Goal: Use online tool/utility

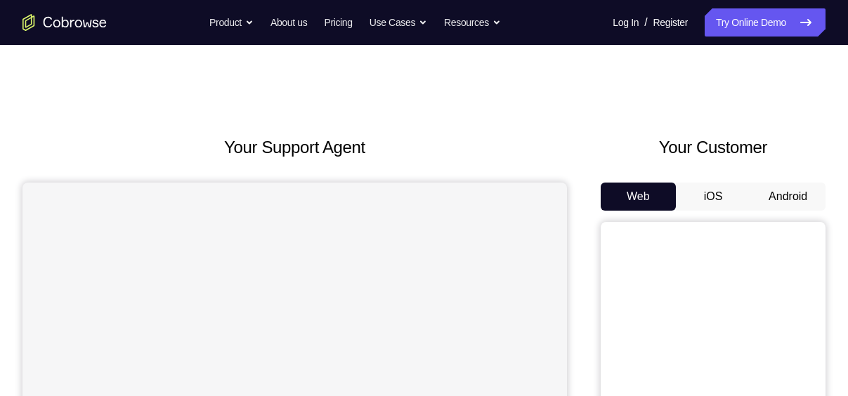
click at [809, 193] on button "Android" at bounding box center [787, 197] width 75 height 28
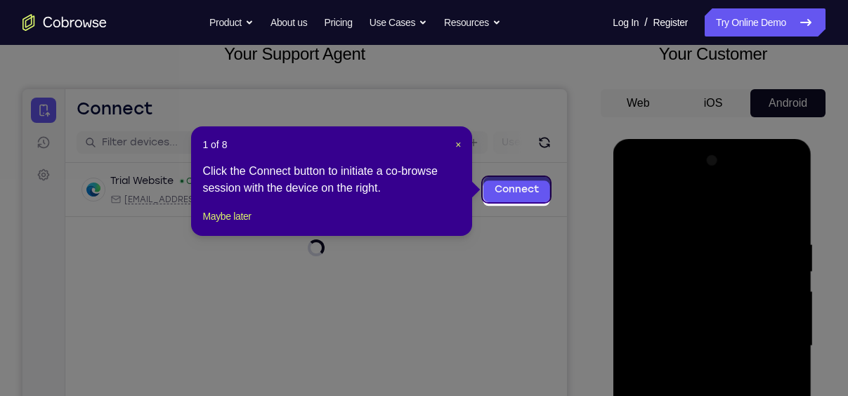
scroll to position [86, 0]
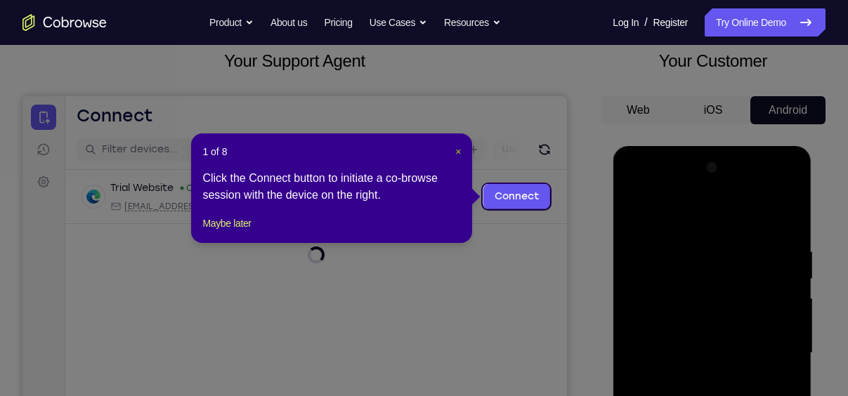
click at [455, 149] on span "×" at bounding box center [458, 151] width 6 height 11
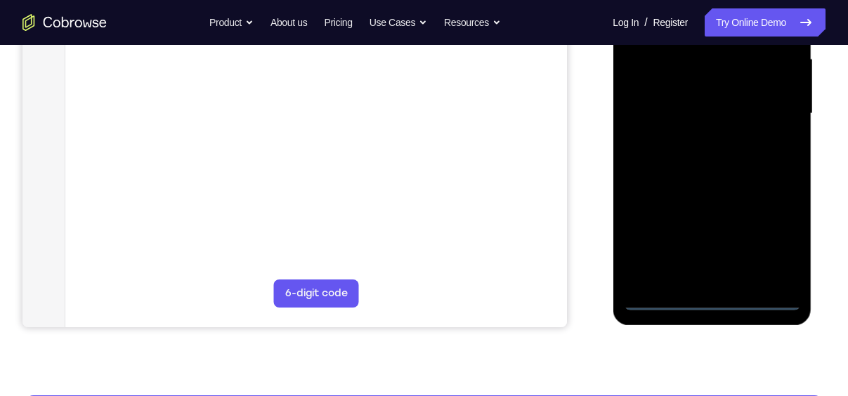
scroll to position [327, 0]
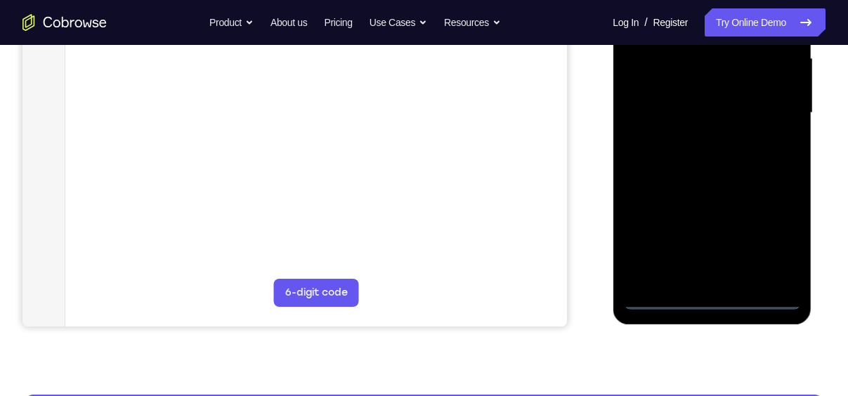
click at [712, 299] on div at bounding box center [711, 112] width 177 height 393
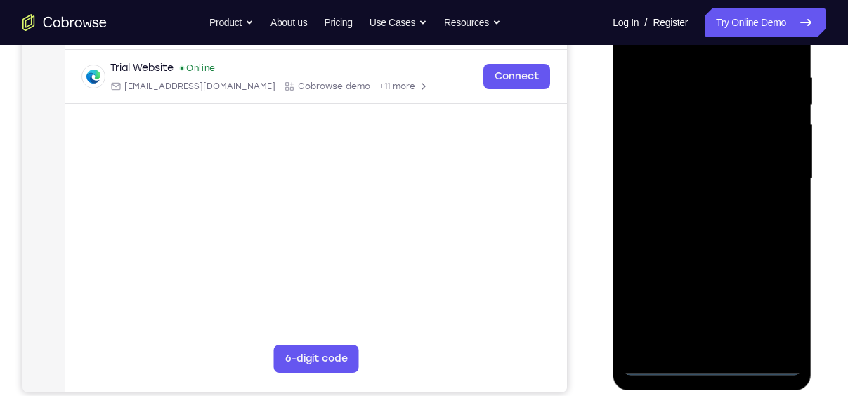
click at [781, 306] on div at bounding box center [711, 178] width 177 height 393
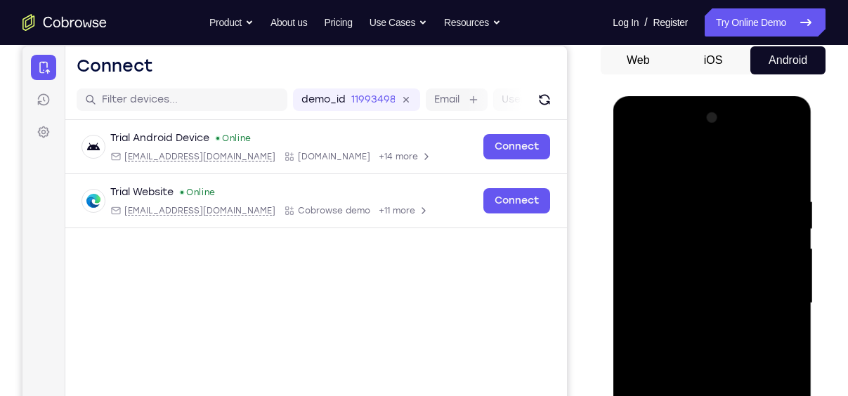
scroll to position [136, 0]
click at [677, 162] on div at bounding box center [711, 304] width 177 height 393
click at [772, 301] on div at bounding box center [711, 304] width 177 height 393
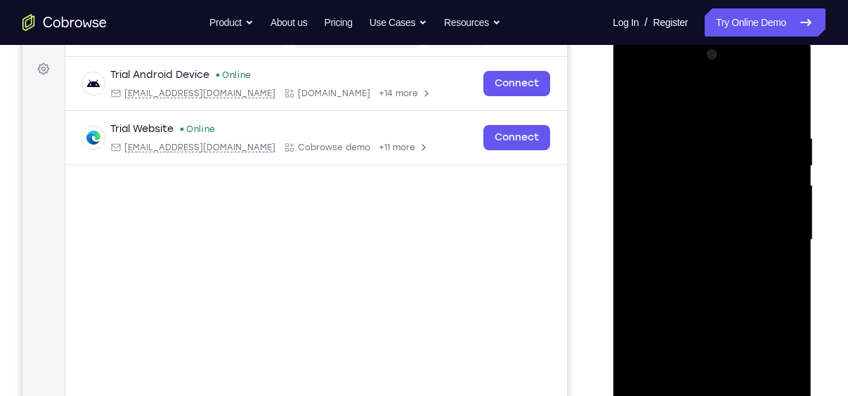
scroll to position [201, 0]
click at [697, 266] on div at bounding box center [711, 238] width 177 height 393
click at [675, 221] on div at bounding box center [711, 238] width 177 height 393
click at [664, 210] on div at bounding box center [711, 238] width 177 height 393
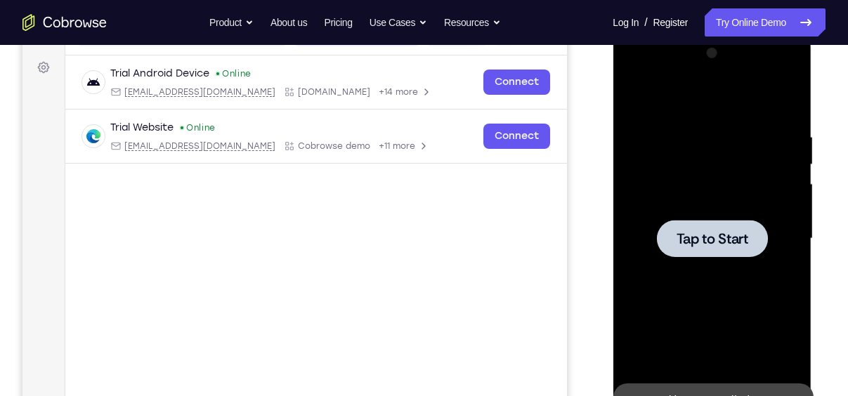
click at [713, 236] on span "Tap to Start" at bounding box center [712, 239] width 72 height 14
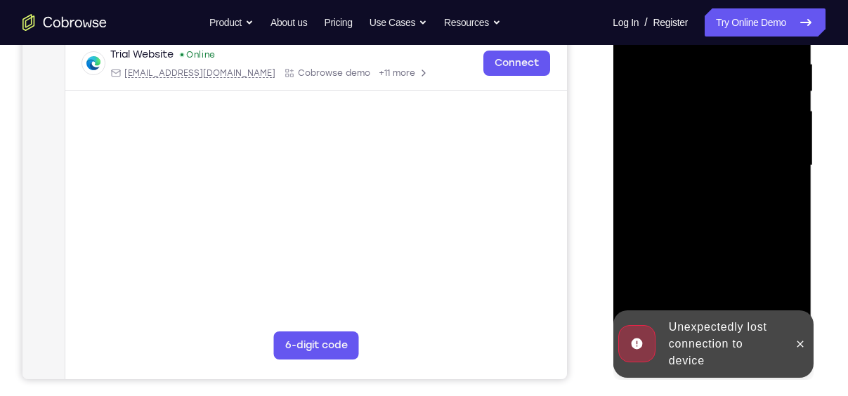
scroll to position [275, 0]
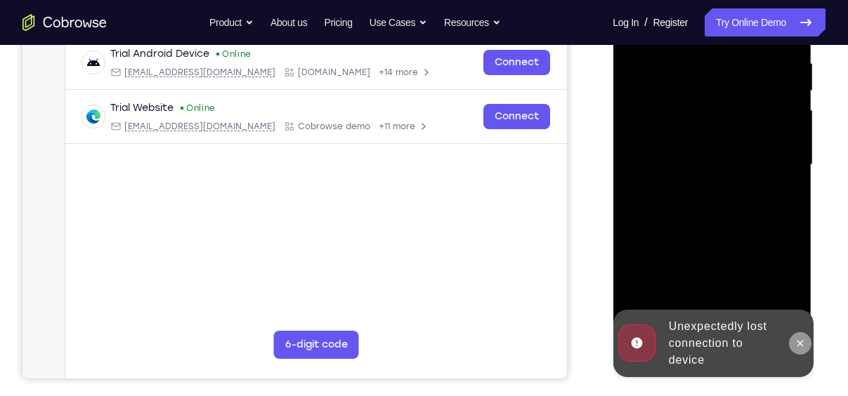
click at [802, 341] on icon at bounding box center [800, 343] width 6 height 6
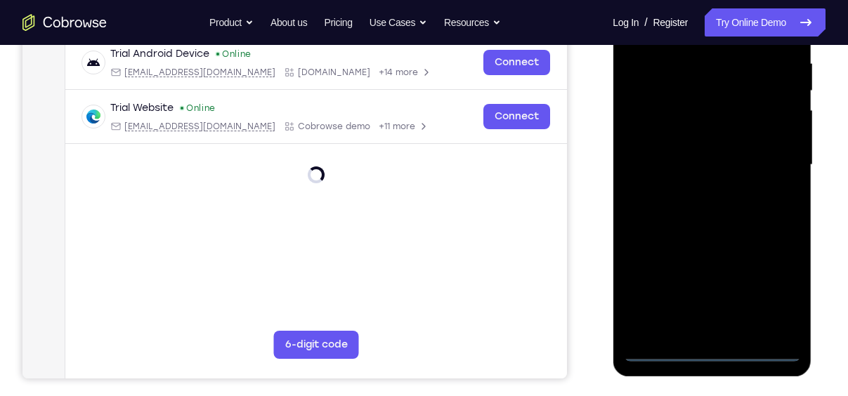
click at [713, 353] on div at bounding box center [711, 164] width 177 height 393
click at [776, 289] on div at bounding box center [711, 164] width 177 height 393
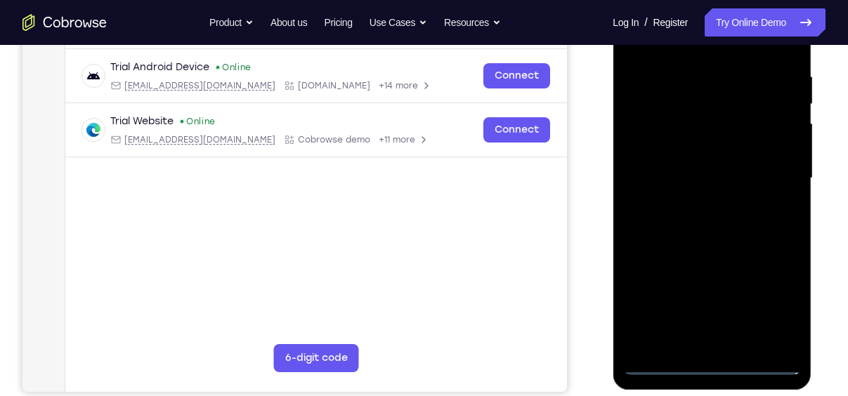
scroll to position [256, 0]
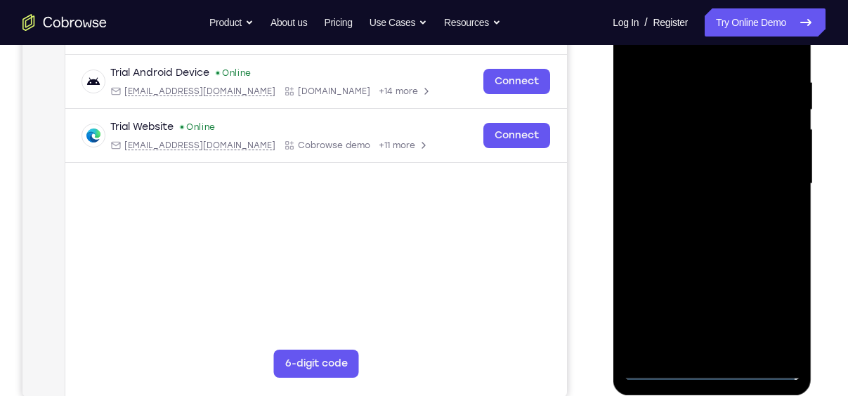
click at [778, 309] on div at bounding box center [711, 183] width 177 height 393
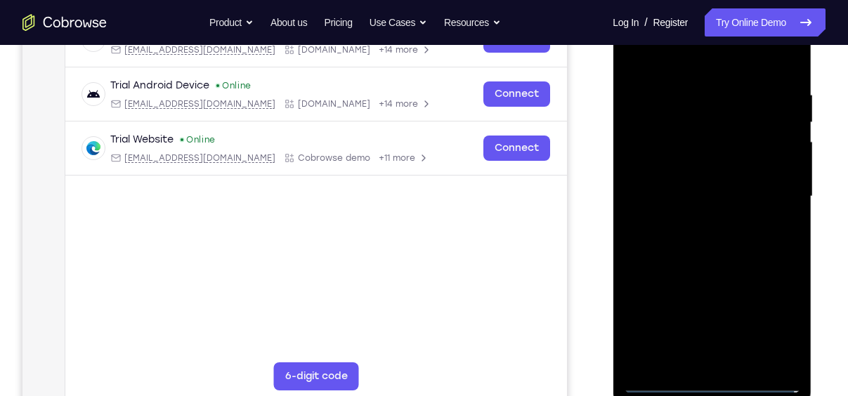
scroll to position [218, 0]
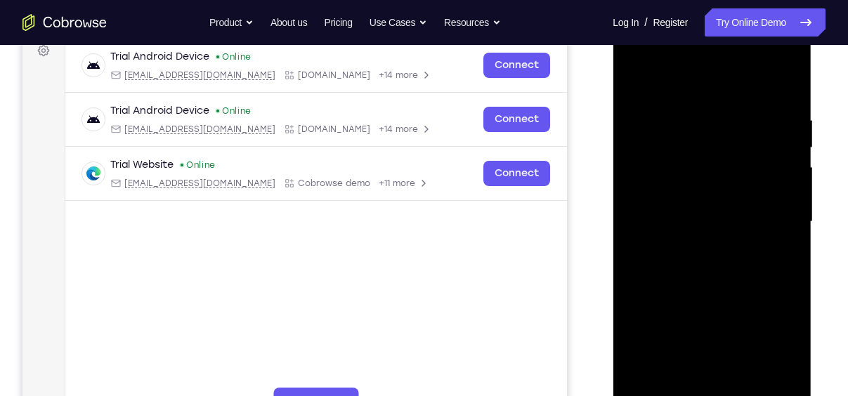
click at [675, 81] on div at bounding box center [711, 221] width 177 height 393
click at [768, 212] on div at bounding box center [711, 221] width 177 height 393
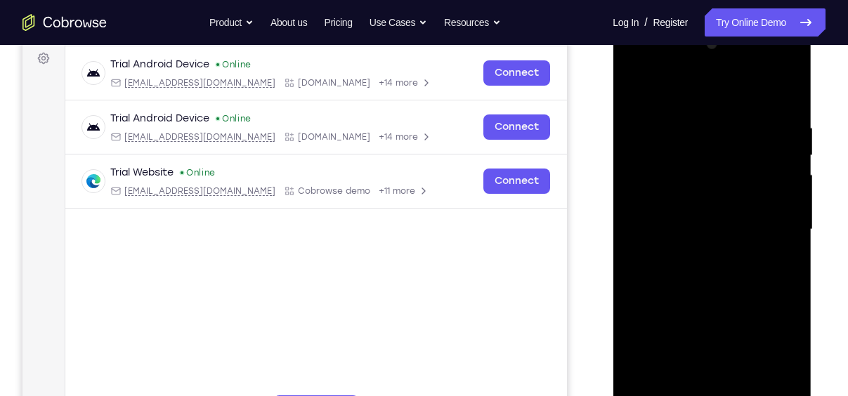
scroll to position [209, 0]
click at [702, 257] on div at bounding box center [711, 230] width 177 height 393
click at [685, 218] on div at bounding box center [711, 230] width 177 height 393
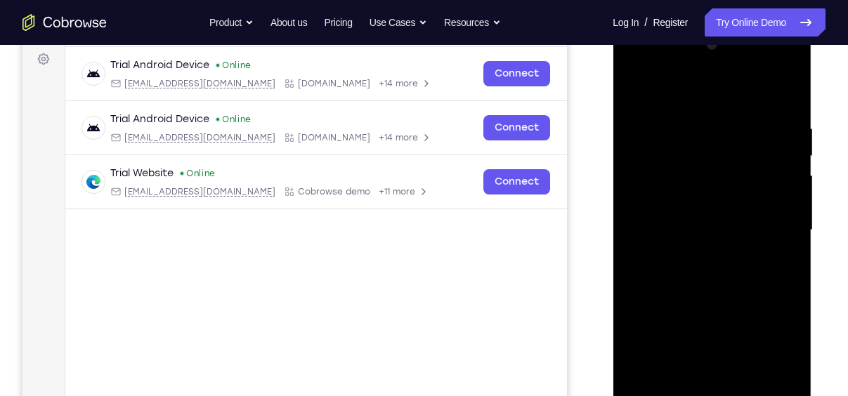
click at [685, 218] on div at bounding box center [711, 230] width 177 height 393
click at [685, 171] on div at bounding box center [711, 230] width 177 height 393
click at [656, 204] on div at bounding box center [711, 230] width 177 height 393
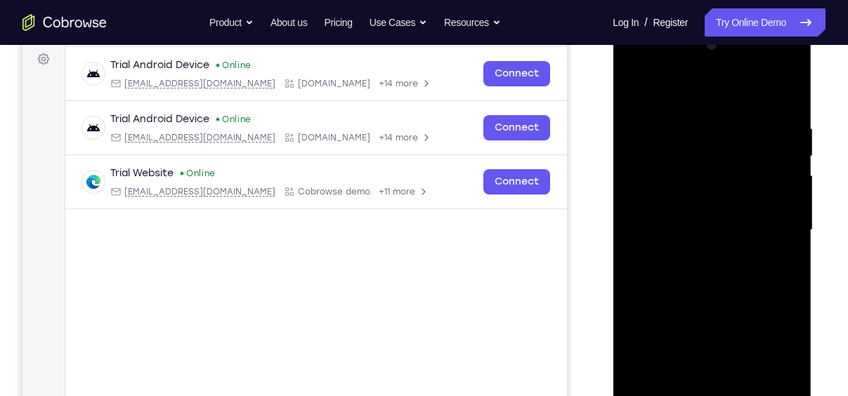
click at [691, 228] on div at bounding box center [711, 230] width 177 height 393
click at [714, 275] on div at bounding box center [711, 230] width 177 height 393
click at [703, 226] on div at bounding box center [711, 230] width 177 height 393
drag, startPoint x: 701, startPoint y: 101, endPoint x: 724, endPoint y: 27, distance: 78.2
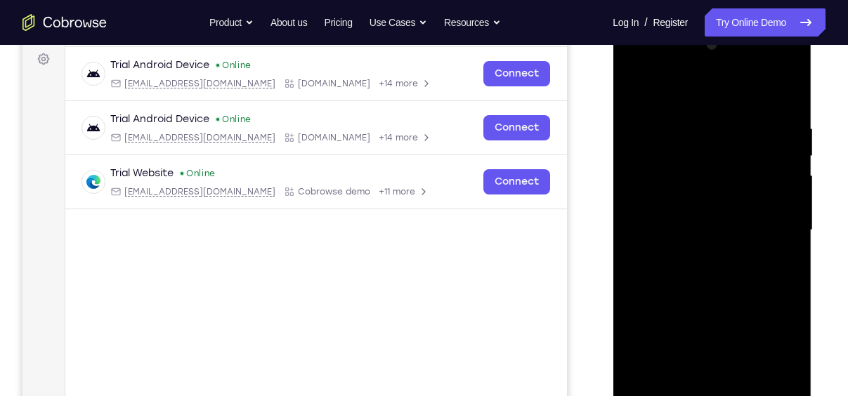
click at [724, 27] on div at bounding box center [712, 232] width 199 height 419
click at [790, 111] on div at bounding box center [711, 230] width 177 height 393
click at [789, 87] on div at bounding box center [711, 230] width 177 height 393
drag, startPoint x: 714, startPoint y: 148, endPoint x: 740, endPoint y: 297, distance: 151.2
click at [740, 297] on div at bounding box center [711, 230] width 177 height 393
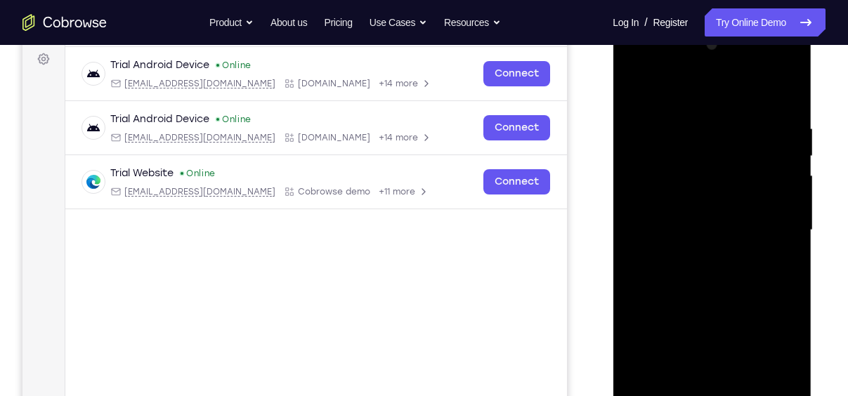
drag, startPoint x: 720, startPoint y: 140, endPoint x: 708, endPoint y: 313, distance: 173.3
click at [708, 313] on div at bounding box center [711, 230] width 177 height 393
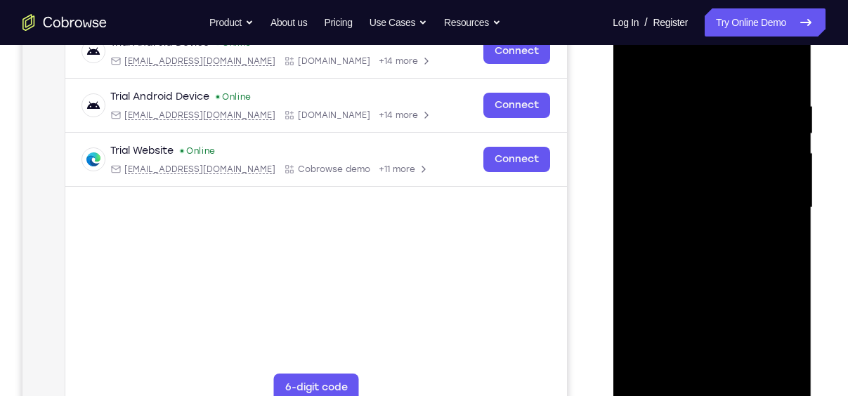
scroll to position [233, 0]
click at [743, 374] on div at bounding box center [711, 207] width 177 height 393
click at [717, 279] on div at bounding box center [711, 207] width 177 height 393
click at [650, 109] on div at bounding box center [711, 207] width 177 height 393
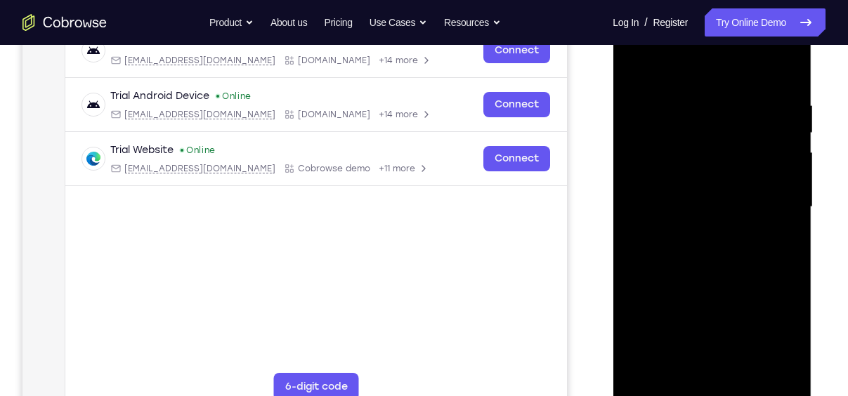
click at [743, 167] on div at bounding box center [711, 207] width 177 height 393
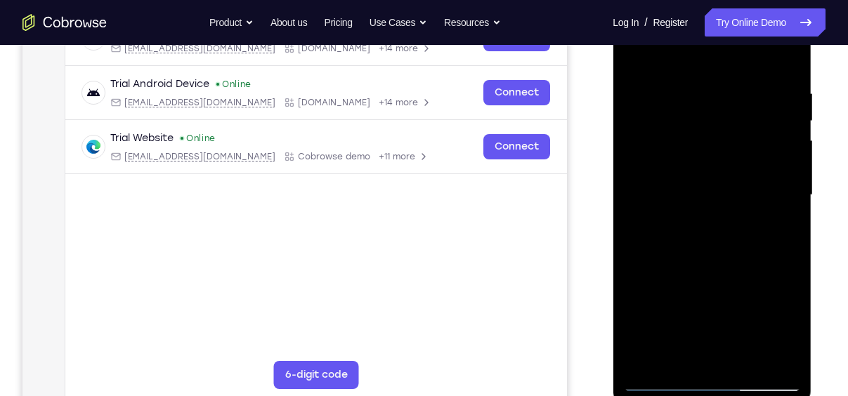
scroll to position [261, 0]
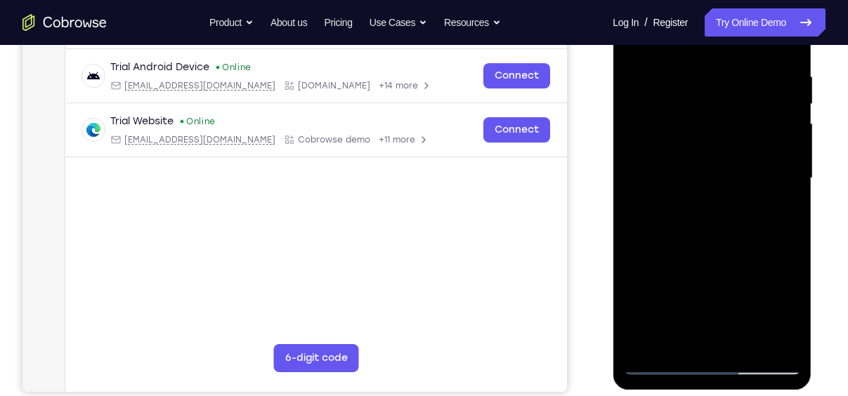
click at [658, 363] on div at bounding box center [711, 178] width 177 height 393
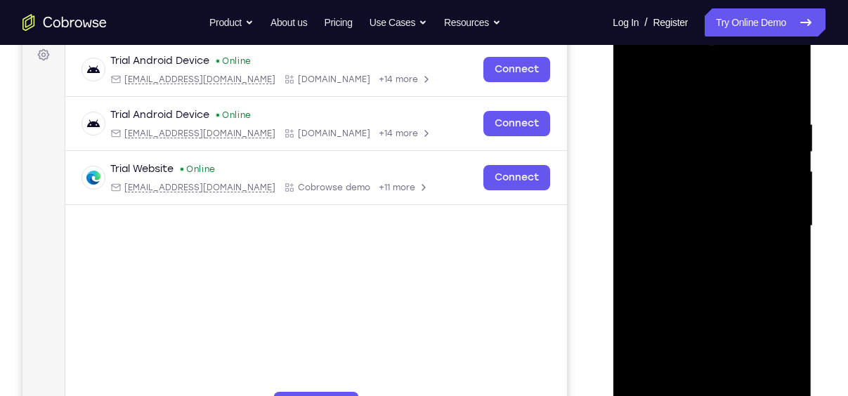
scroll to position [249, 0]
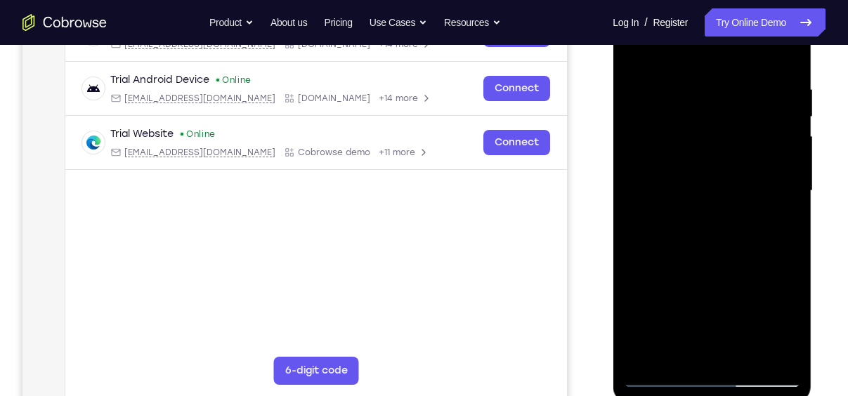
click at [663, 376] on div at bounding box center [711, 190] width 177 height 393
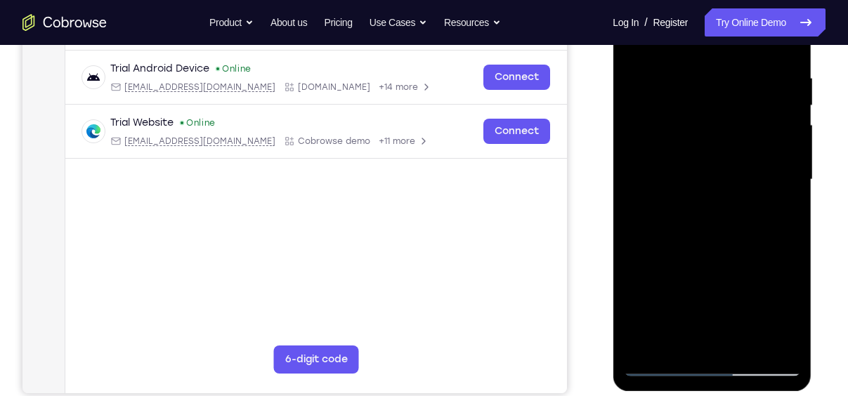
scroll to position [256, 0]
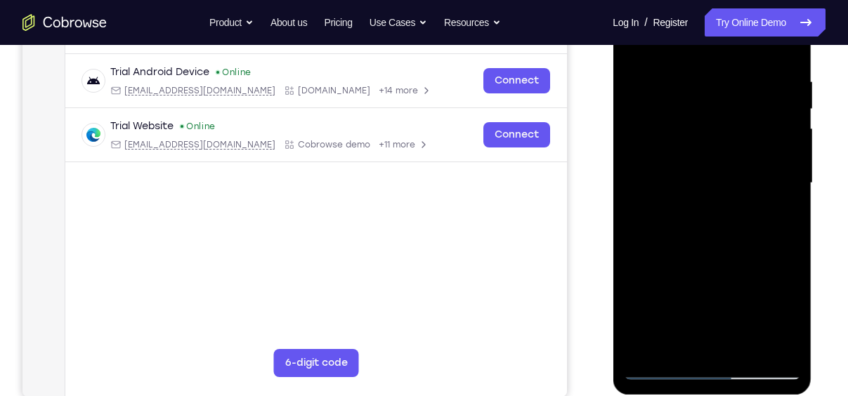
click at [697, 70] on div at bounding box center [711, 183] width 177 height 393
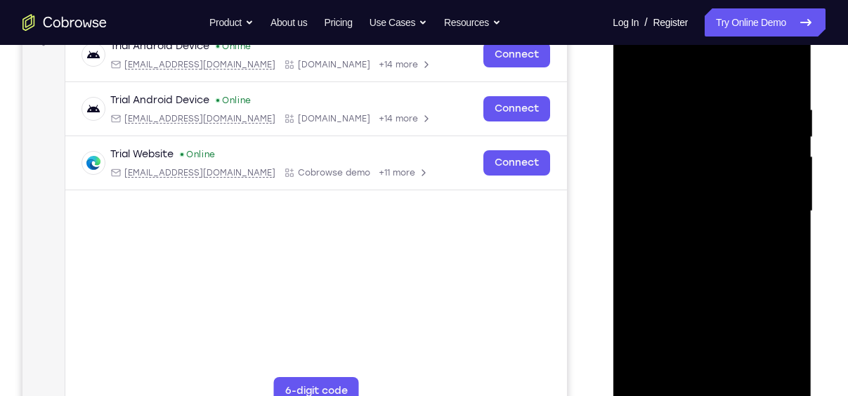
scroll to position [228, 0]
click at [783, 372] on div at bounding box center [711, 211] width 177 height 393
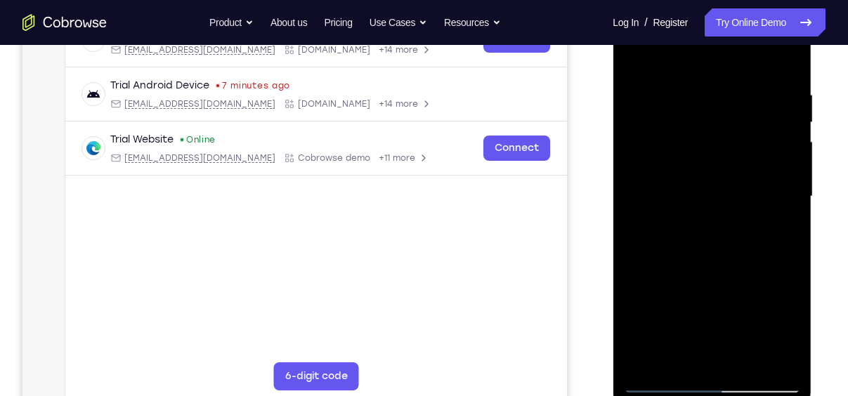
scroll to position [244, 0]
click at [785, 353] on div at bounding box center [711, 195] width 177 height 393
click at [765, 354] on div at bounding box center [711, 195] width 177 height 393
click at [764, 358] on div at bounding box center [711, 195] width 177 height 393
click at [783, 59] on div at bounding box center [711, 195] width 177 height 393
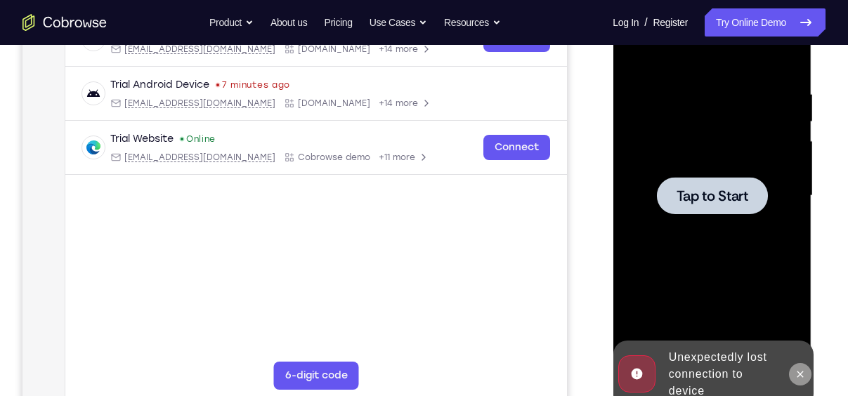
click at [797, 375] on icon at bounding box center [799, 374] width 11 height 11
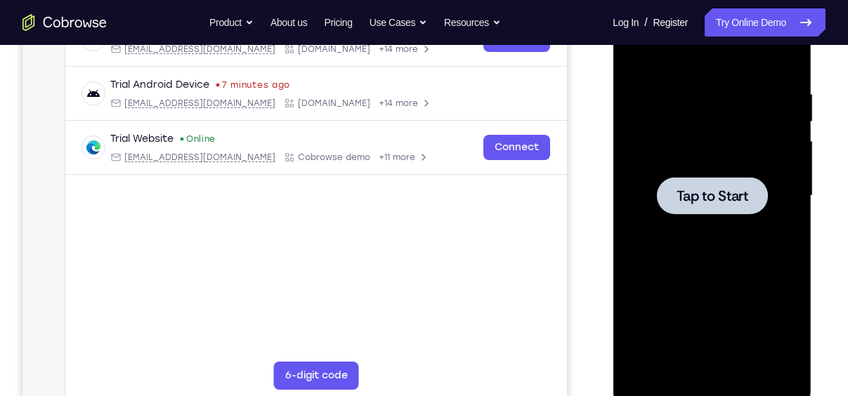
click at [710, 218] on div at bounding box center [711, 195] width 177 height 393
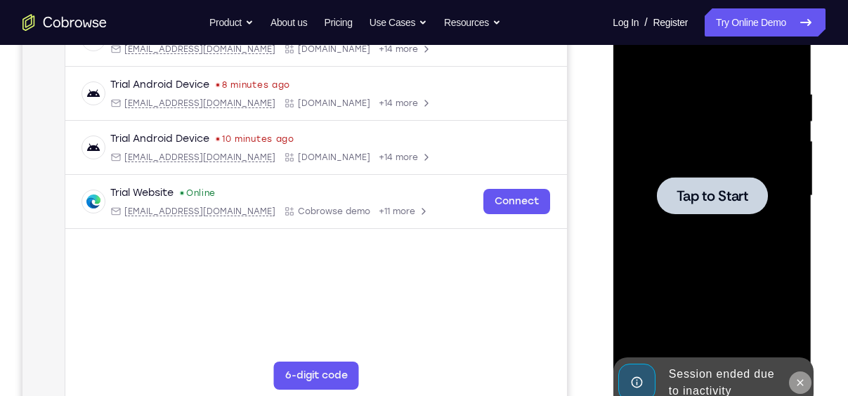
click at [802, 376] on button at bounding box center [799, 383] width 22 height 22
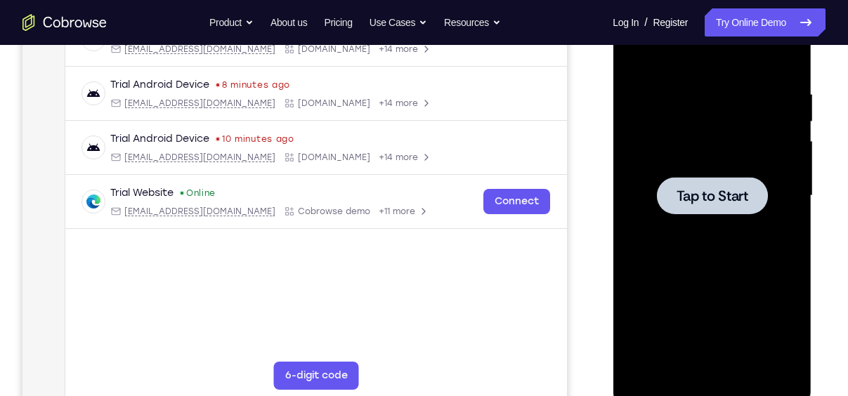
click at [738, 219] on div at bounding box center [711, 195] width 177 height 393
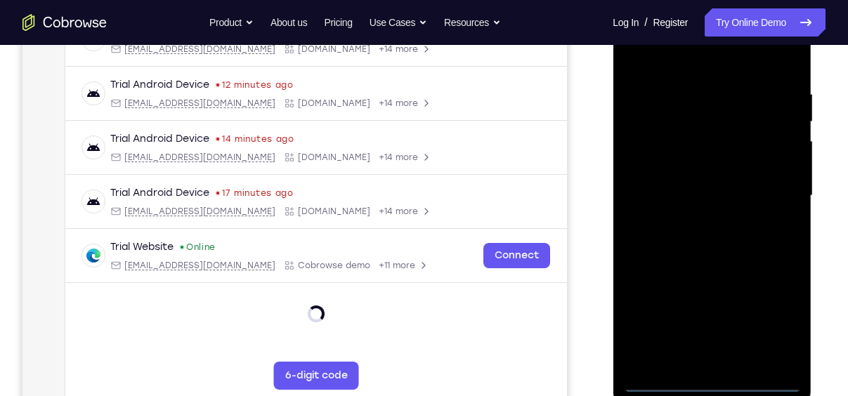
click at [714, 379] on div at bounding box center [711, 195] width 177 height 393
click at [771, 322] on div at bounding box center [711, 195] width 177 height 393
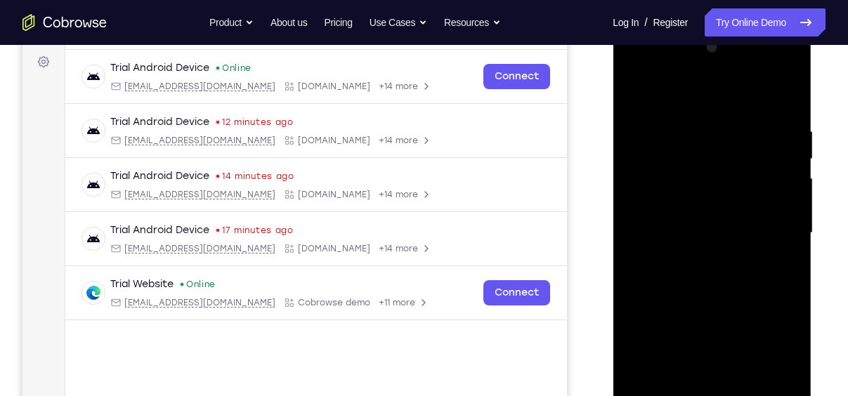
scroll to position [202, 0]
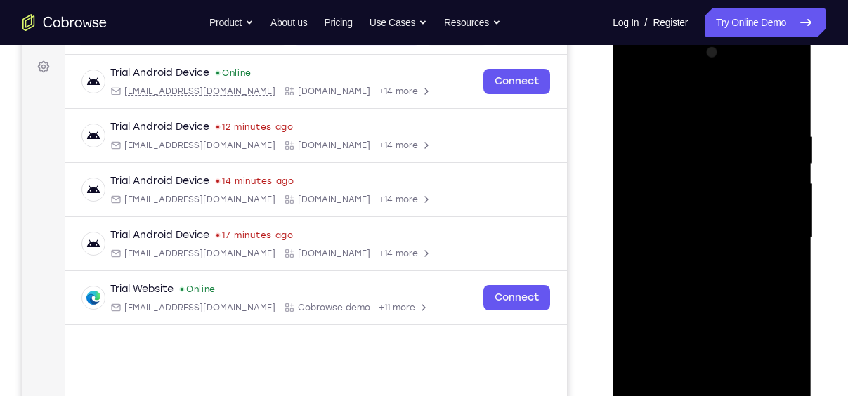
click at [668, 96] on div at bounding box center [711, 237] width 177 height 393
click at [771, 230] on div at bounding box center [711, 237] width 177 height 393
click at [694, 263] on div at bounding box center [711, 238] width 177 height 393
click at [676, 225] on div at bounding box center [711, 238] width 177 height 393
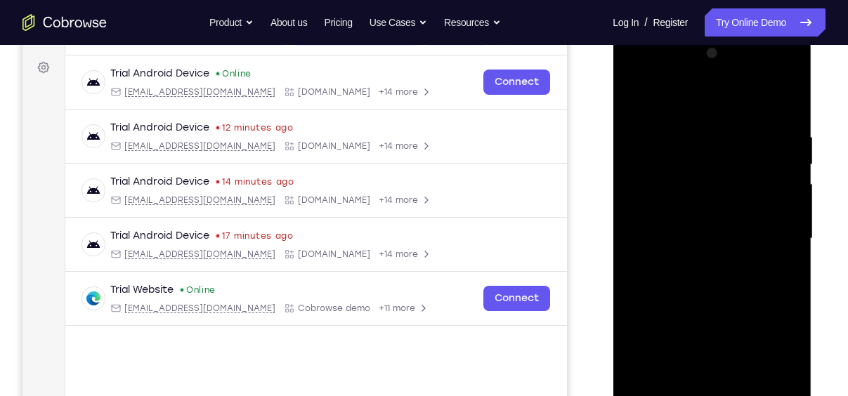
click at [661, 206] on div at bounding box center [711, 238] width 177 height 393
click at [719, 237] on div at bounding box center [711, 238] width 177 height 393
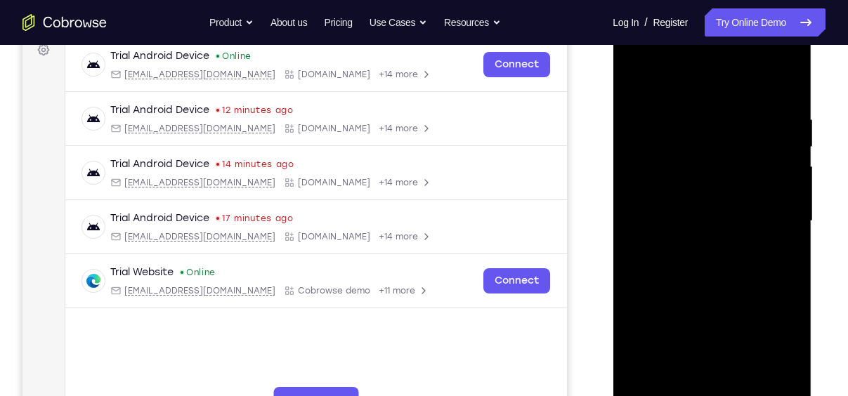
scroll to position [218, 0]
click at [720, 261] on div at bounding box center [711, 221] width 177 height 393
click at [787, 100] on div at bounding box center [711, 221] width 177 height 393
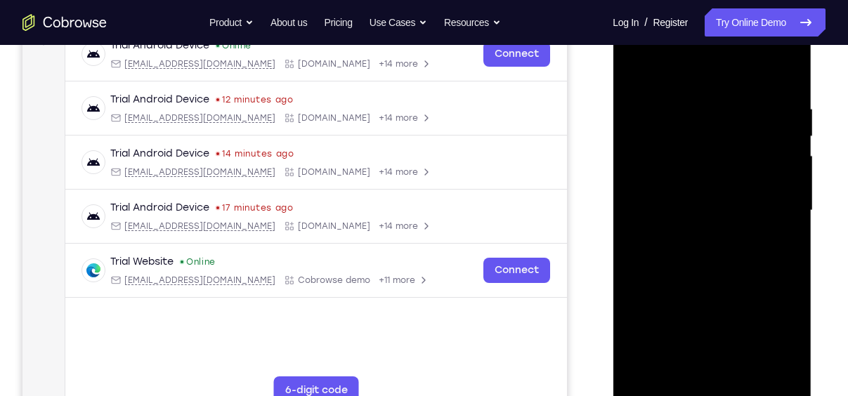
scroll to position [231, 0]
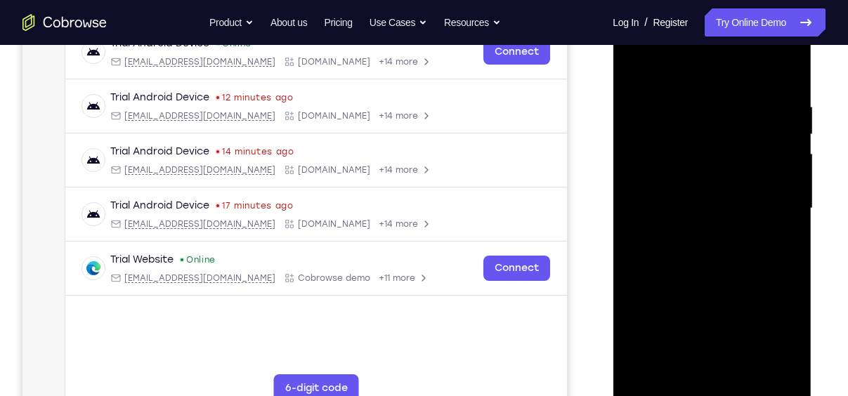
click at [746, 373] on div at bounding box center [711, 208] width 177 height 393
click at [720, 285] on div at bounding box center [711, 208] width 177 height 393
click at [696, 191] on div at bounding box center [711, 208] width 177 height 393
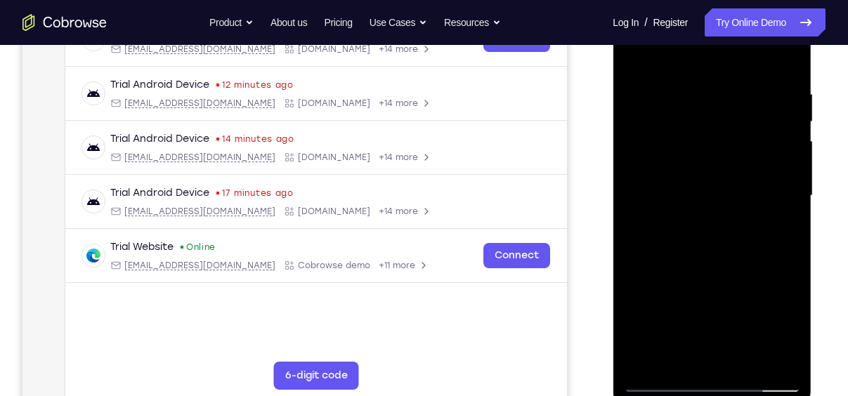
click at [646, 350] on div at bounding box center [711, 195] width 177 height 393
click at [778, 230] on div at bounding box center [711, 195] width 177 height 393
click at [663, 379] on div at bounding box center [711, 195] width 177 height 393
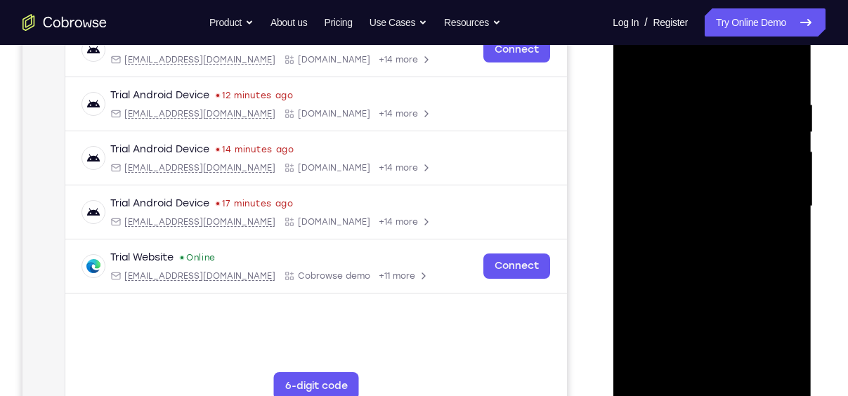
scroll to position [233, 0]
click at [661, 394] on div at bounding box center [711, 207] width 177 height 393
click at [632, 268] on div at bounding box center [711, 207] width 177 height 393
click at [788, 271] on div at bounding box center [711, 207] width 177 height 393
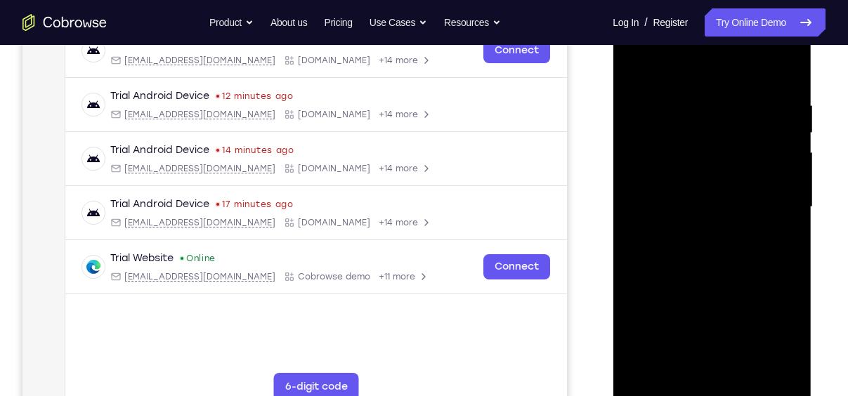
click at [788, 271] on div at bounding box center [711, 207] width 177 height 393
drag, startPoint x: 725, startPoint y: 296, endPoint x: 722, endPoint y: 233, distance: 63.3
click at [722, 233] on div at bounding box center [711, 207] width 177 height 393
click at [792, 209] on div at bounding box center [711, 207] width 177 height 393
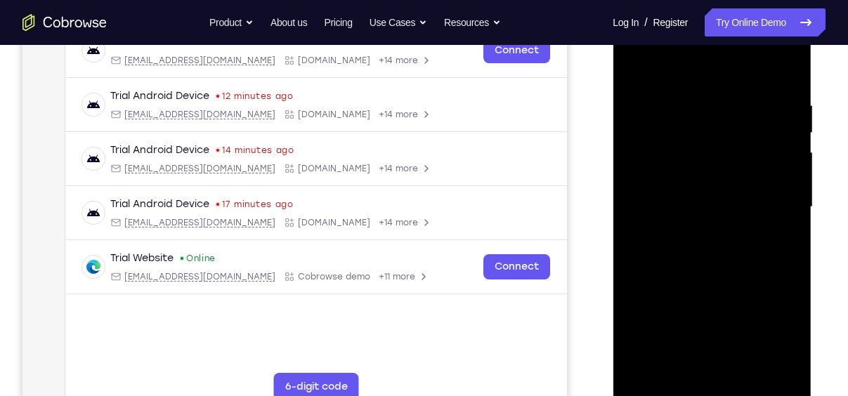
click at [792, 209] on div at bounding box center [711, 207] width 177 height 393
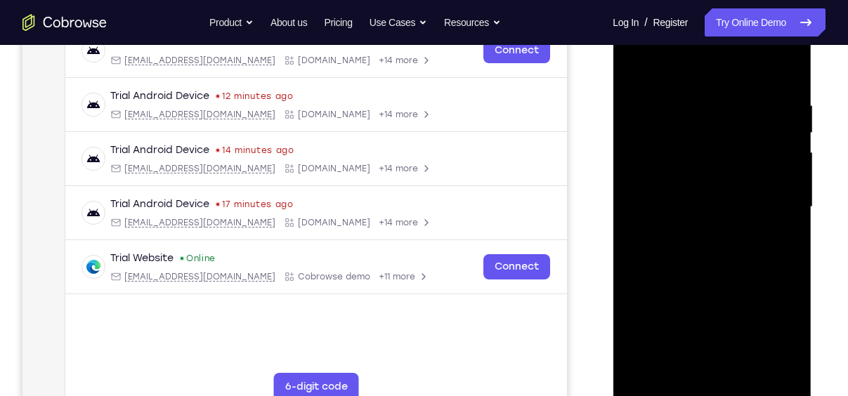
click at [792, 209] on div at bounding box center [711, 207] width 177 height 393
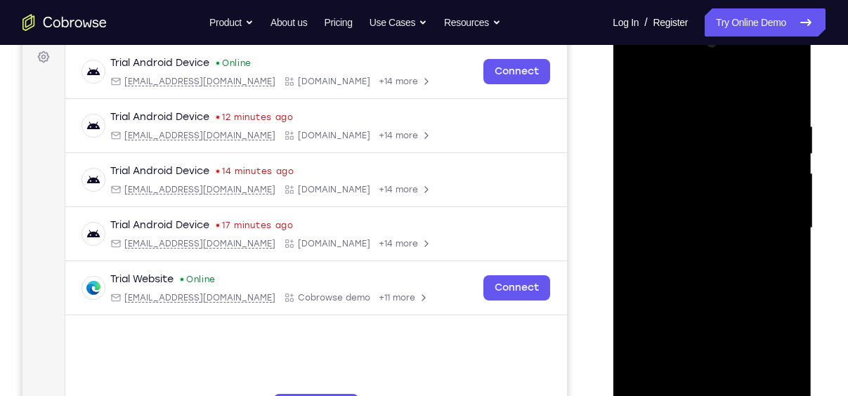
scroll to position [210, 0]
click at [790, 231] on div at bounding box center [711, 229] width 177 height 393
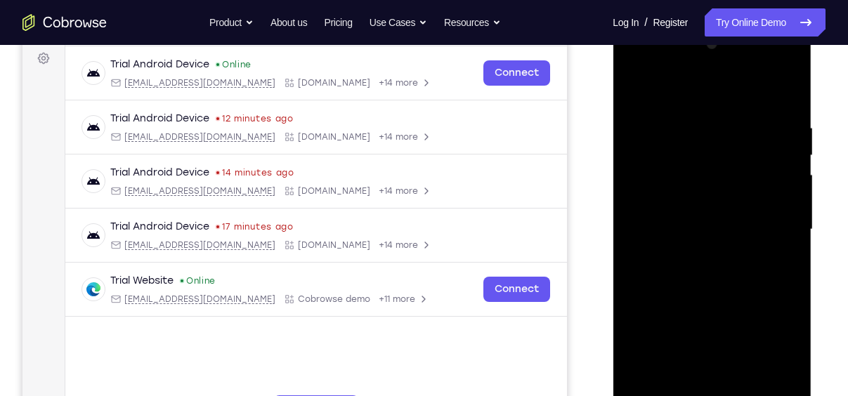
drag, startPoint x: 722, startPoint y: 228, endPoint x: 731, endPoint y: 297, distance: 70.2
click at [731, 297] on div at bounding box center [711, 229] width 177 height 393
drag, startPoint x: 712, startPoint y: 301, endPoint x: 709, endPoint y: 142, distance: 158.8
click at [709, 142] on div at bounding box center [711, 229] width 177 height 393
drag, startPoint x: 709, startPoint y: 142, endPoint x: 707, endPoint y: 278, distance: 135.6
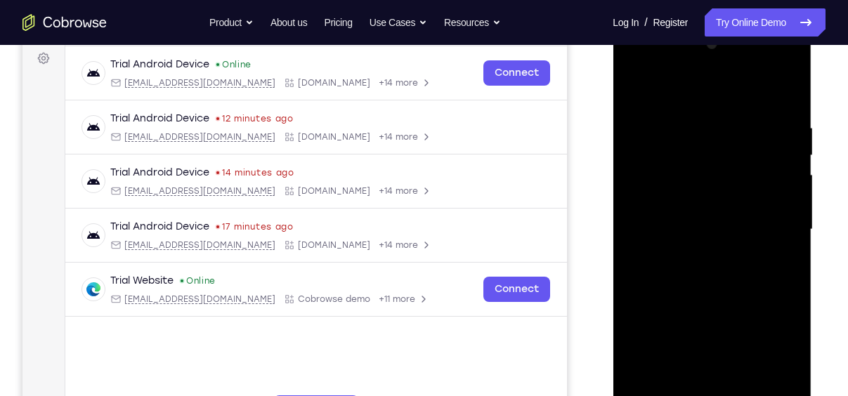
click at [707, 278] on div at bounding box center [711, 229] width 177 height 393
click at [689, 112] on div at bounding box center [711, 229] width 177 height 393
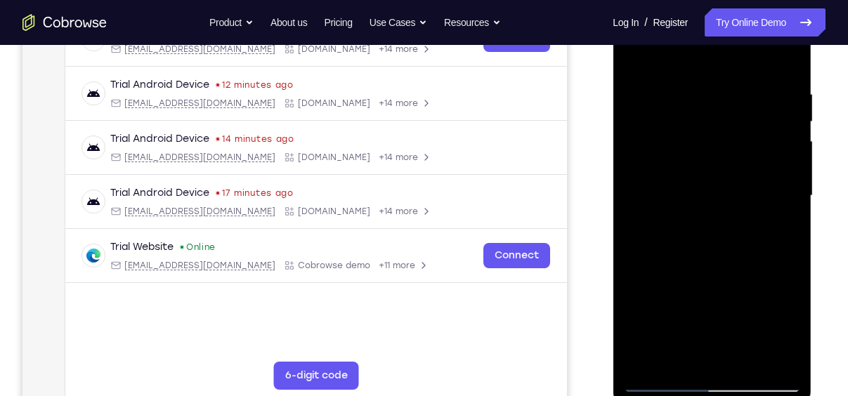
scroll to position [245, 0]
click at [766, 354] on div at bounding box center [711, 195] width 177 height 393
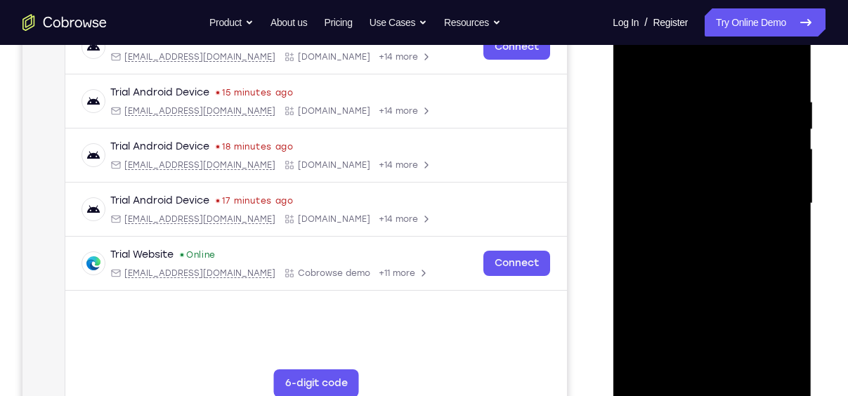
scroll to position [235, 0]
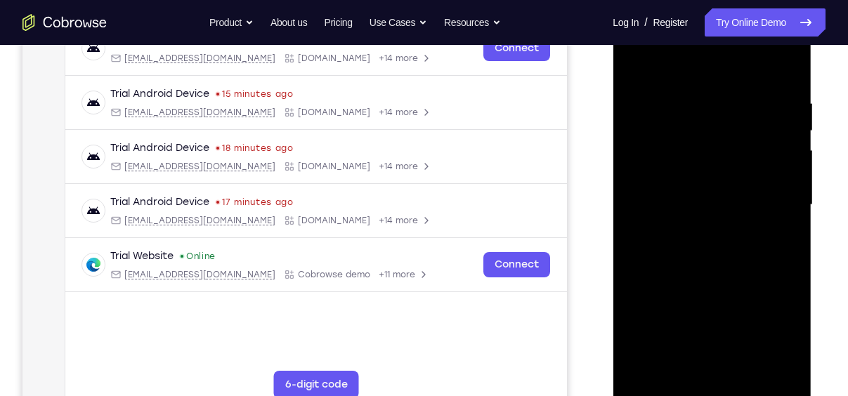
click at [783, 70] on div at bounding box center [711, 204] width 177 height 393
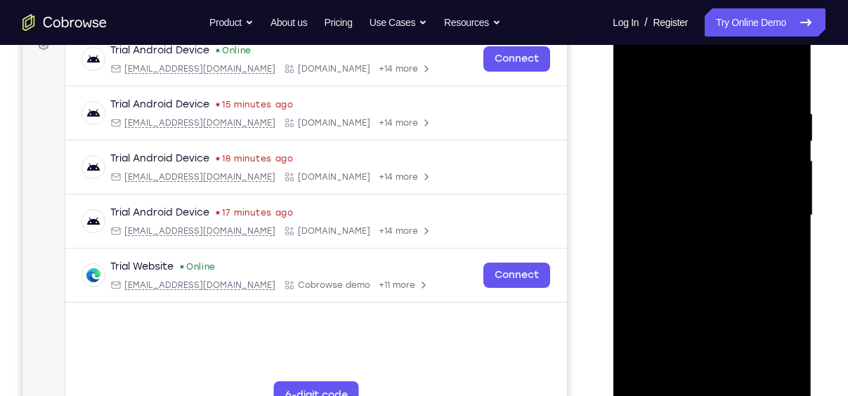
scroll to position [205, 0]
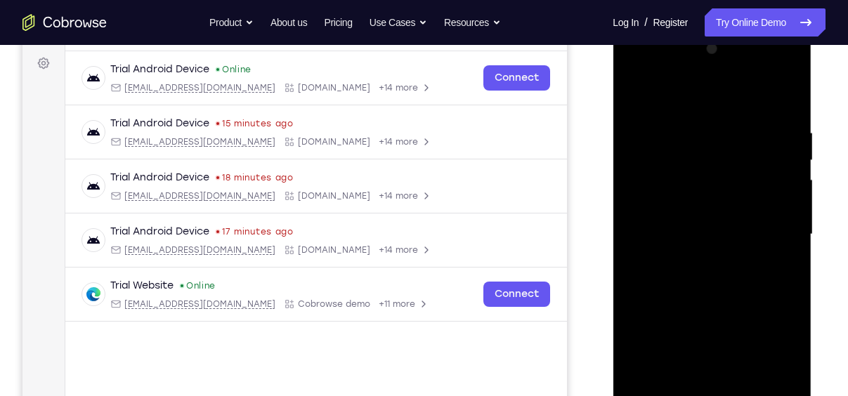
drag, startPoint x: 753, startPoint y: 243, endPoint x: 744, endPoint y: 432, distance: 189.2
click at [744, 396] on div at bounding box center [712, 236] width 199 height 419
drag, startPoint x: 718, startPoint y: 207, endPoint x: 725, endPoint y: 413, distance: 206.7
click at [725, 396] on div at bounding box center [711, 234] width 177 height 393
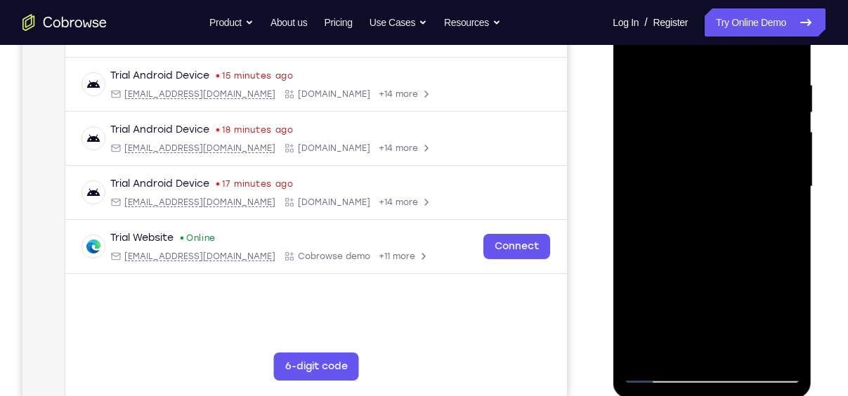
scroll to position [254, 0]
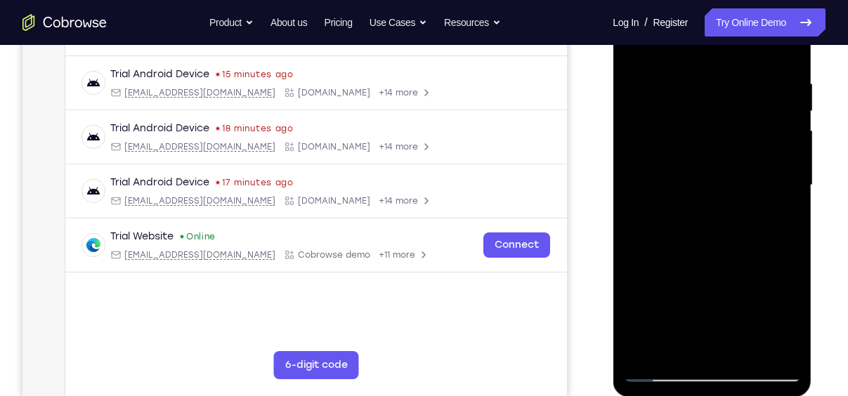
drag, startPoint x: 751, startPoint y: 190, endPoint x: 776, endPoint y: 41, distance: 151.1
click at [776, 41] on div at bounding box center [711, 185] width 177 height 393
drag, startPoint x: 770, startPoint y: 121, endPoint x: 767, endPoint y: 188, distance: 67.5
click at [767, 188] on div at bounding box center [711, 185] width 177 height 393
click at [790, 138] on div at bounding box center [711, 185] width 177 height 393
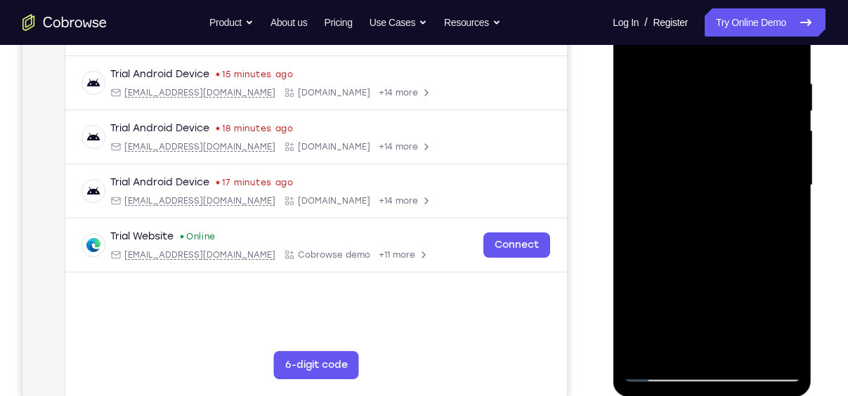
drag, startPoint x: 746, startPoint y: 182, endPoint x: 754, endPoint y: -11, distance: 193.4
click at [754, 0] on div at bounding box center [711, 185] width 177 height 393
drag, startPoint x: 708, startPoint y: 221, endPoint x: 708, endPoint y: 174, distance: 47.1
click at [708, 174] on div at bounding box center [711, 185] width 177 height 393
drag, startPoint x: 708, startPoint y: 174, endPoint x: 706, endPoint y: 150, distance: 23.2
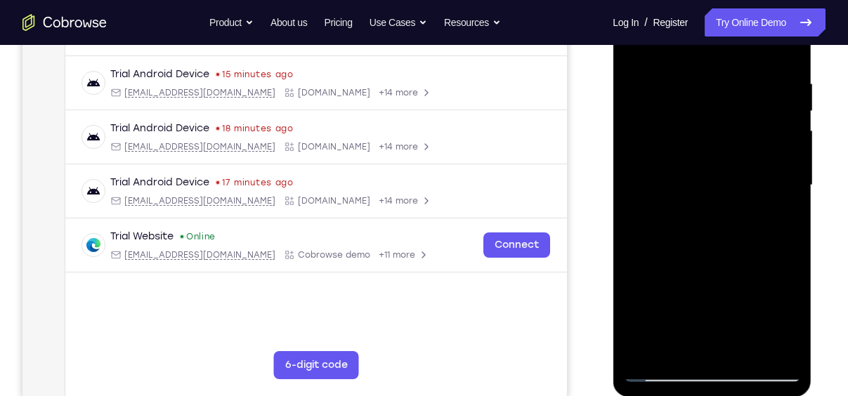
click at [706, 150] on div at bounding box center [711, 185] width 177 height 393
click at [788, 183] on div at bounding box center [711, 185] width 177 height 393
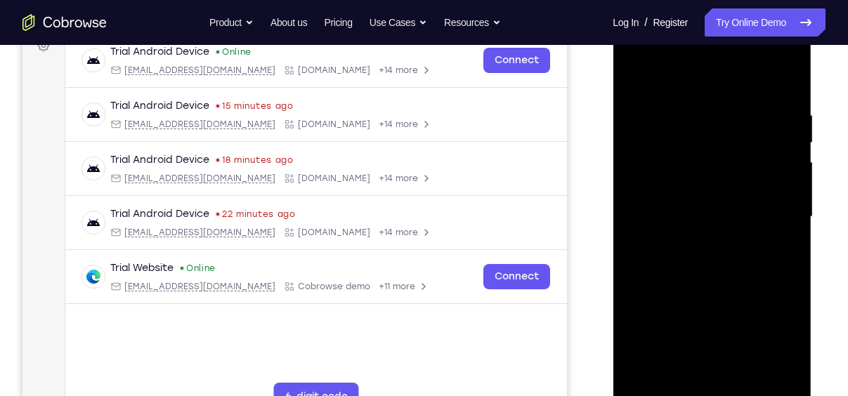
scroll to position [222, 0]
click at [753, 239] on div at bounding box center [711, 217] width 177 height 393
click at [793, 219] on div at bounding box center [711, 217] width 177 height 393
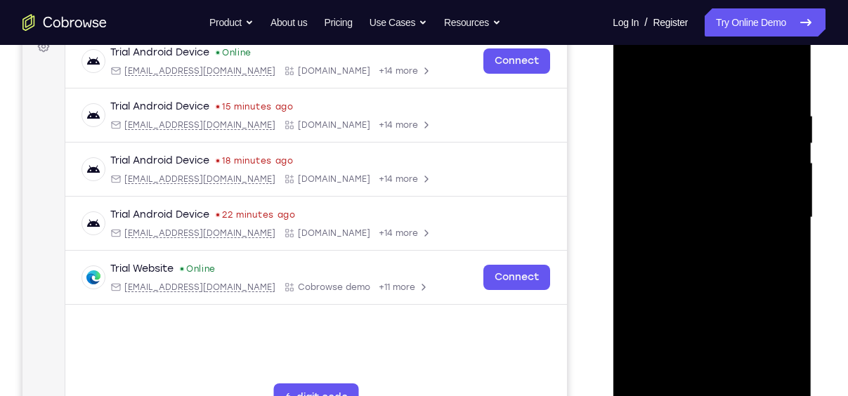
click at [793, 219] on div at bounding box center [711, 217] width 177 height 393
click at [726, 232] on div at bounding box center [711, 217] width 177 height 393
click at [788, 218] on div at bounding box center [711, 217] width 177 height 393
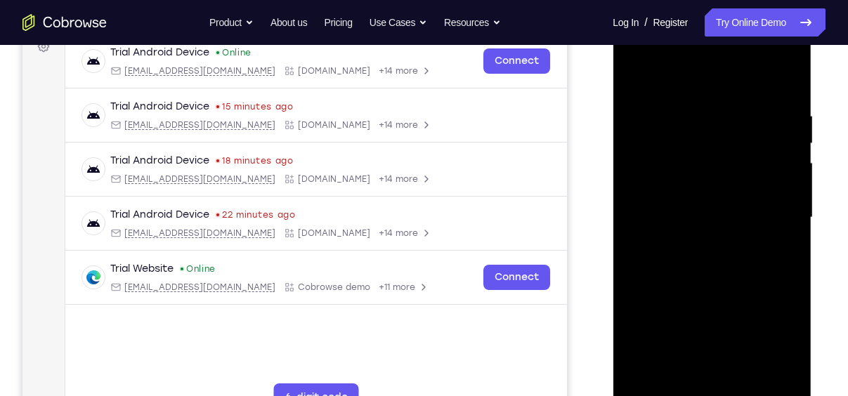
click at [789, 219] on div at bounding box center [711, 217] width 177 height 393
drag, startPoint x: 746, startPoint y: 271, endPoint x: 755, endPoint y: 238, distance: 34.1
click at [755, 238] on div at bounding box center [711, 217] width 177 height 393
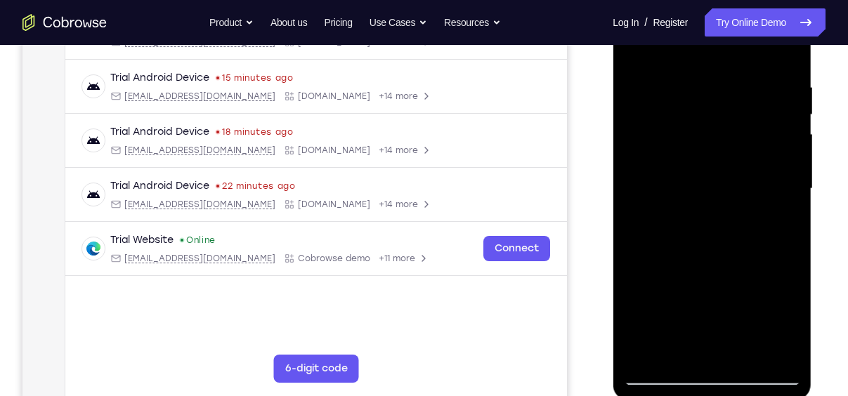
scroll to position [252, 0]
